Goal: Communication & Community: Answer question/provide support

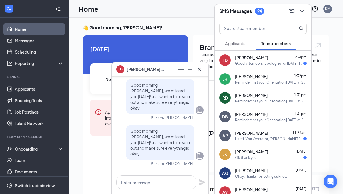
click at [249, 63] on div "Good afternoon, I apologize for [DATE]. I came down with food poisoning [DATE] …" at bounding box center [269, 63] width 68 height 5
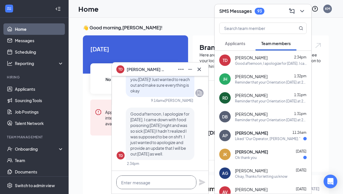
click at [128, 184] on textarea at bounding box center [156, 183] width 80 height 14
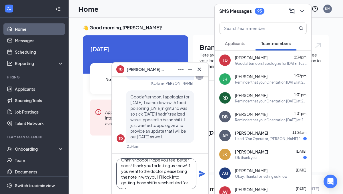
scroll to position [11, 0]
type textarea "Ohhhh noooo! I hope you feel better soon! Thank you for letting us know! If you…"
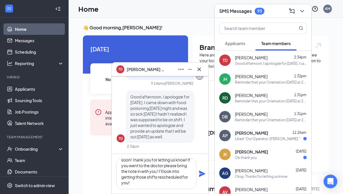
click at [201, 174] on icon "Plane" at bounding box center [202, 174] width 6 height 6
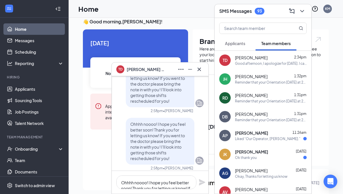
scroll to position [0, 0]
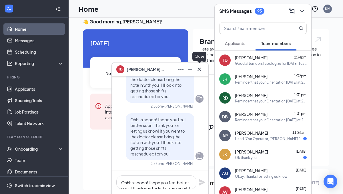
click at [199, 67] on icon "Cross" at bounding box center [199, 69] width 7 height 7
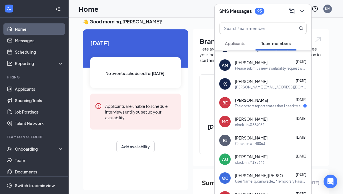
scroll to position [167, 0]
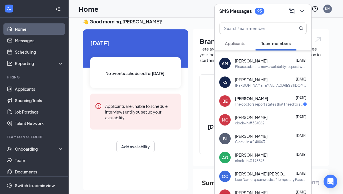
click at [267, 103] on div "The doctors report states that I need to sit every two to three hours for 15 mi…" at bounding box center [269, 104] width 68 height 5
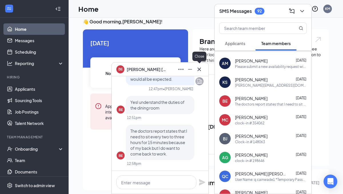
click at [201, 67] on icon "Cross" at bounding box center [199, 69] width 7 height 7
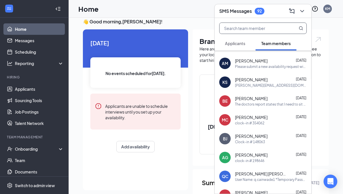
click at [254, 30] on input "text" at bounding box center [254, 28] width 68 height 11
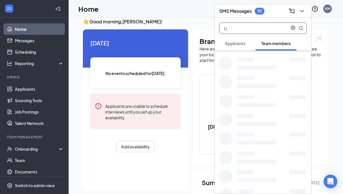
scroll to position [0, 0]
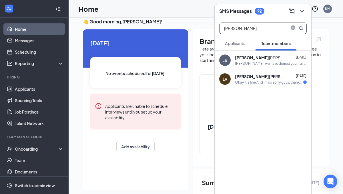
type input "[PERSON_NAME]"
click at [264, 57] on div "[PERSON_NAME] [DATE]" at bounding box center [271, 58] width 72 height 6
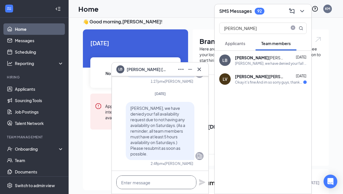
click at [148, 180] on textarea at bounding box center [156, 183] width 80 height 14
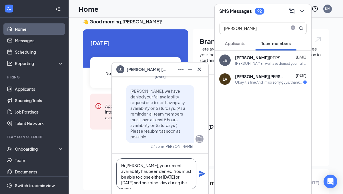
type textarea "Hi [PERSON_NAME], your recent availability has been denied. You must be able to…"
click at [203, 177] on icon "Plane" at bounding box center [202, 174] width 7 height 7
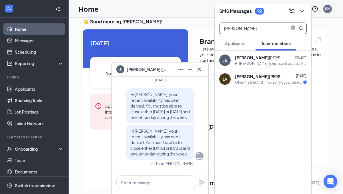
click at [242, 29] on input "[PERSON_NAME]" at bounding box center [254, 28] width 68 height 11
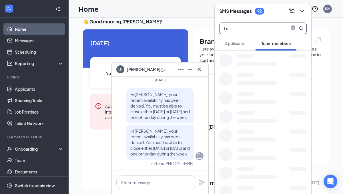
type input "L"
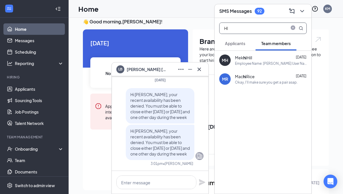
type input "H"
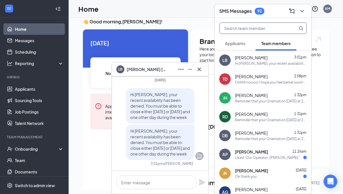
type input "H"
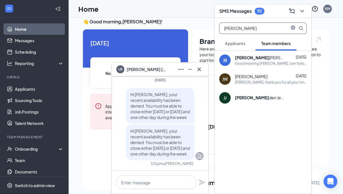
type input "[PERSON_NAME]"
click at [252, 58] on div "[PERSON_NAME] [PERSON_NAME]" at bounding box center [260, 58] width 51 height 6
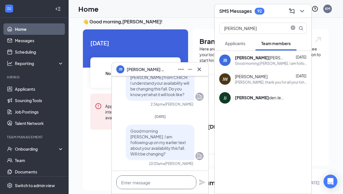
click at [150, 182] on textarea at bounding box center [156, 183] width 80 height 14
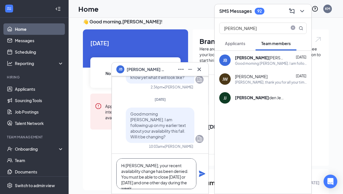
type textarea "Hi [PERSON_NAME], your recent availability change has been denied. You must be …"
click at [200, 176] on icon "Plane" at bounding box center [202, 174] width 6 height 6
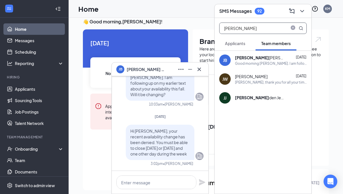
click at [241, 33] on input "[PERSON_NAME]" at bounding box center [254, 28] width 68 height 11
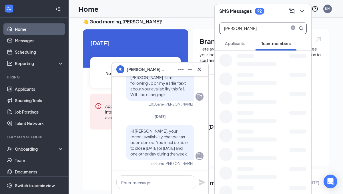
type input "J"
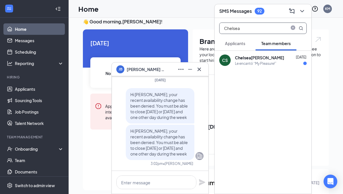
type input "Chelsea"
click at [268, 59] on div "[PERSON_NAME] [DATE]" at bounding box center [271, 58] width 72 height 6
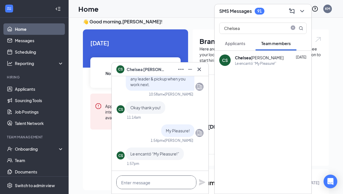
click at [153, 182] on textarea at bounding box center [156, 183] width 80 height 14
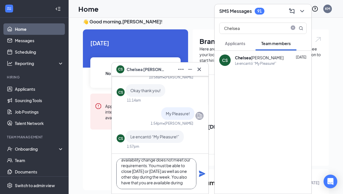
scroll to position [17, 0]
type textarea "Hi [PERSON_NAME], you recent availability change does not meet our requirements…"
click at [201, 178] on div "Hi [PERSON_NAME], you recent availability change does not meet our requirements…" at bounding box center [160, 174] width 97 height 40
click at [202, 174] on icon "Plane" at bounding box center [202, 174] width 6 height 6
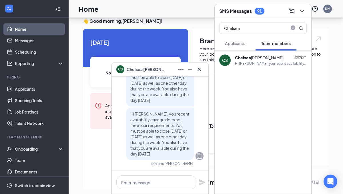
scroll to position [0, 0]
